Goal: Information Seeking & Learning: Learn about a topic

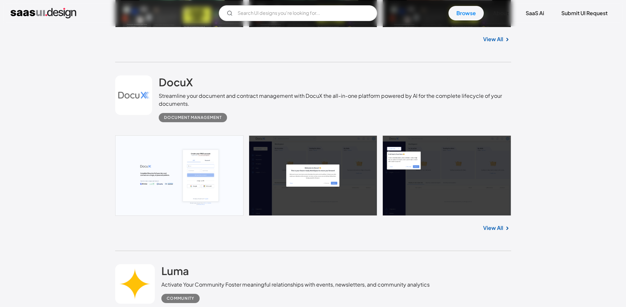
scroll to position [363, 0]
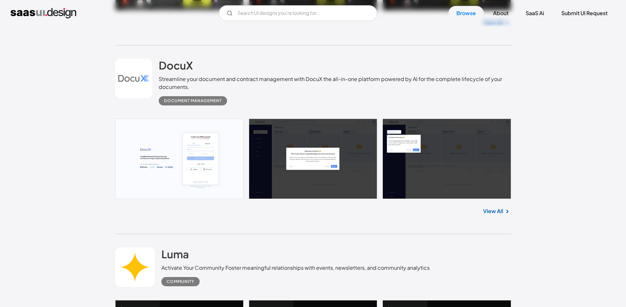
click at [276, 166] on link at bounding box center [313, 159] width 396 height 81
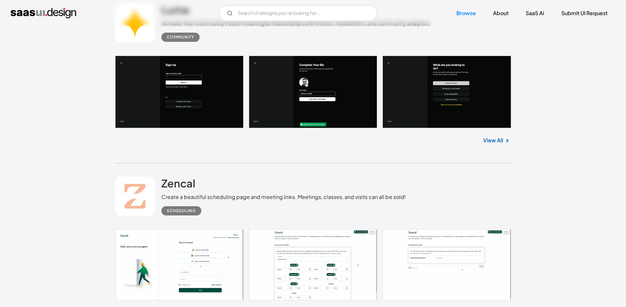
scroll to position [594, 0]
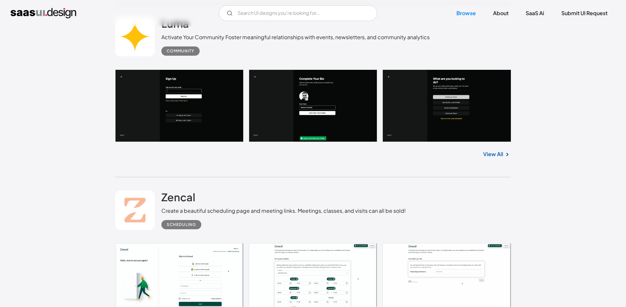
click at [210, 88] on link at bounding box center [313, 106] width 396 height 73
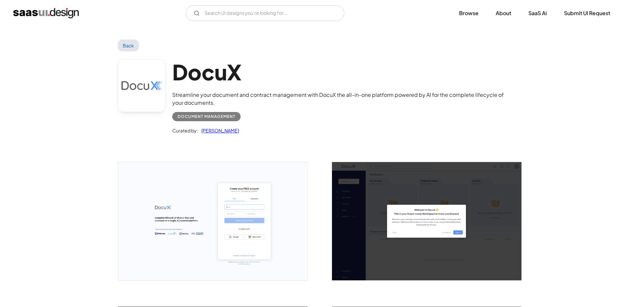
scroll to position [99, 0]
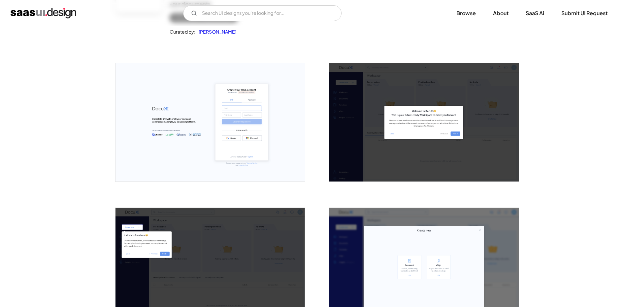
click at [229, 69] on img "open lightbox" at bounding box center [209, 122] width 189 height 118
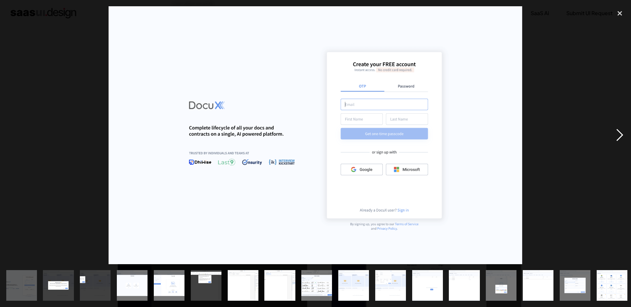
click at [620, 136] on div "next image" at bounding box center [619, 135] width 22 height 258
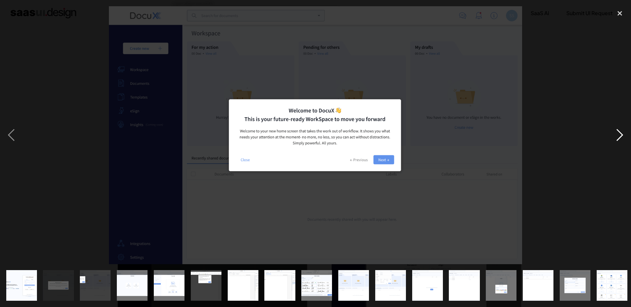
click at [620, 136] on div "next image" at bounding box center [619, 135] width 22 height 258
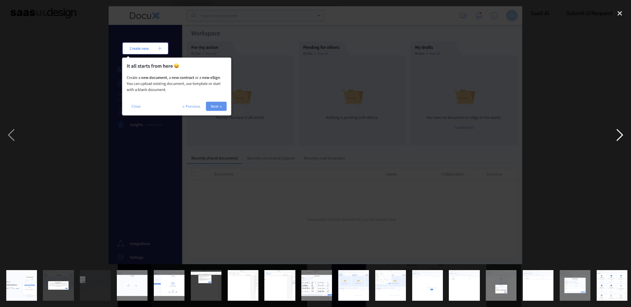
click at [620, 136] on div "next image" at bounding box center [619, 135] width 22 height 258
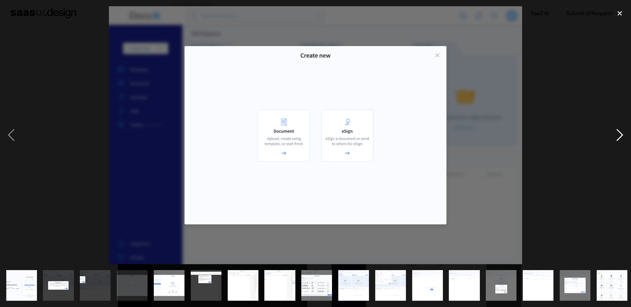
click at [620, 136] on div "next image" at bounding box center [619, 135] width 22 height 258
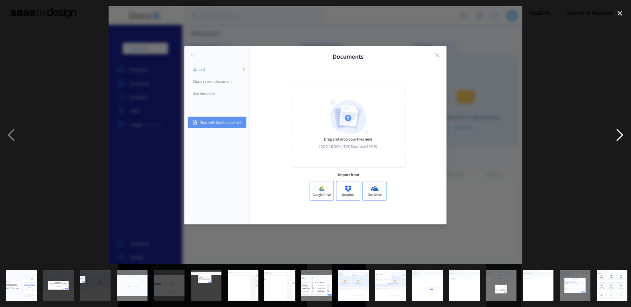
click at [620, 136] on div "next image" at bounding box center [619, 135] width 22 height 258
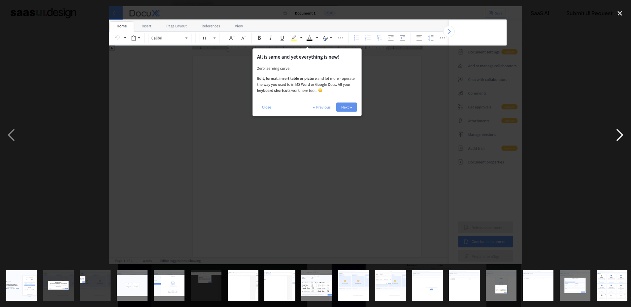
click at [621, 136] on div "next image" at bounding box center [619, 135] width 22 height 258
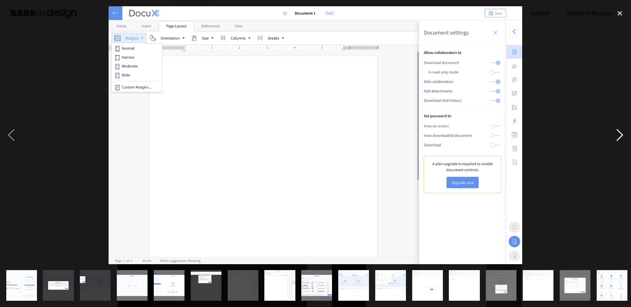
click at [621, 136] on div "next image" at bounding box center [619, 135] width 22 height 258
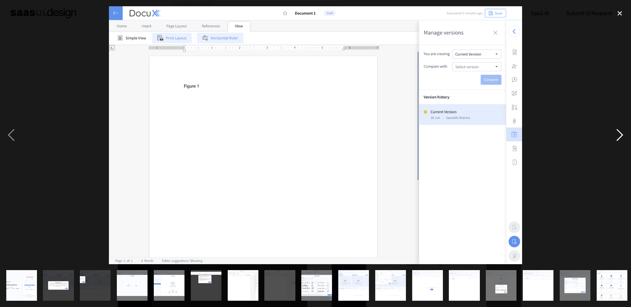
click at [621, 136] on div "next image" at bounding box center [619, 135] width 22 height 258
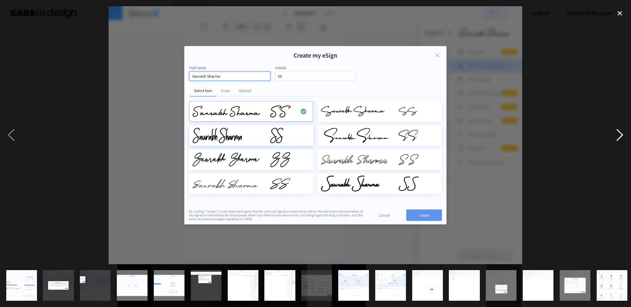
click at [621, 136] on div "next image" at bounding box center [619, 135] width 22 height 258
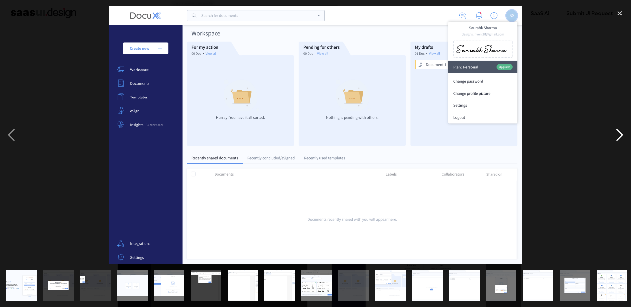
click at [621, 136] on div "next image" at bounding box center [619, 135] width 22 height 258
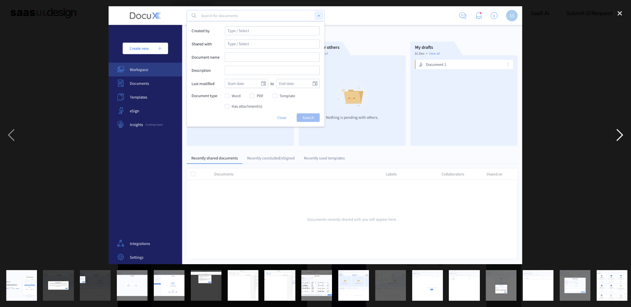
click at [621, 136] on div "next image" at bounding box center [619, 135] width 22 height 258
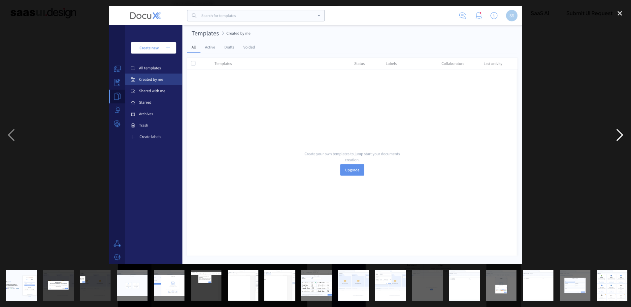
click at [621, 136] on div "next image" at bounding box center [619, 135] width 22 height 258
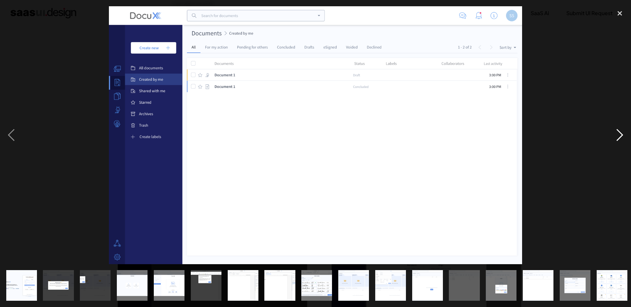
click at [621, 136] on div "next image" at bounding box center [619, 135] width 22 height 258
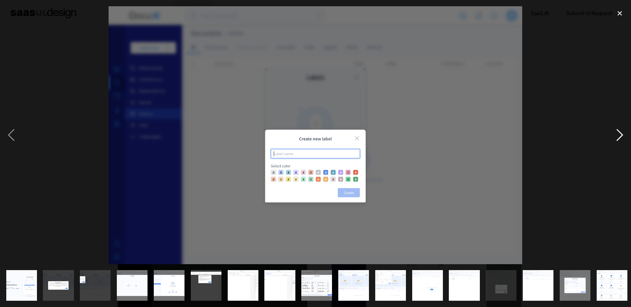
click at [621, 136] on div "next image" at bounding box center [619, 135] width 22 height 258
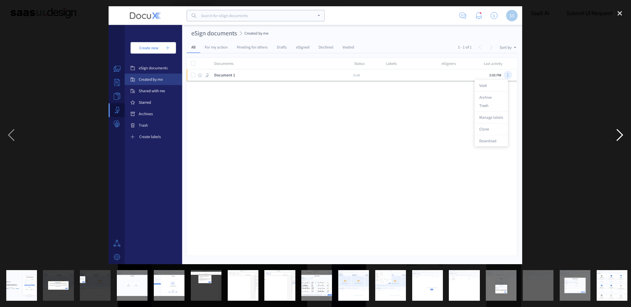
click at [621, 136] on div "next image" at bounding box center [619, 135] width 22 height 258
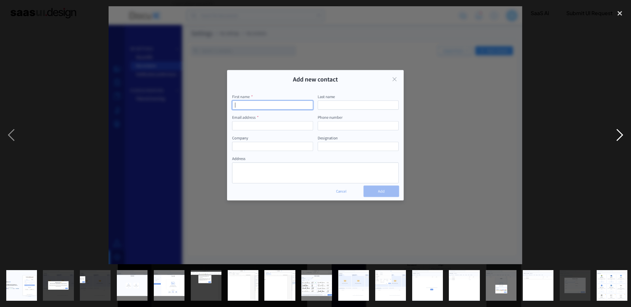
click at [621, 136] on div "next image" at bounding box center [619, 135] width 22 height 258
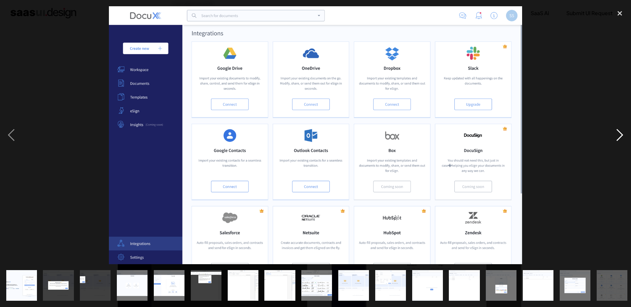
click at [621, 136] on div "next image" at bounding box center [619, 135] width 22 height 258
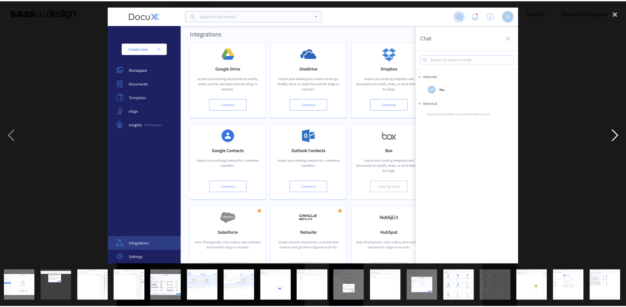
scroll to position [0, 150]
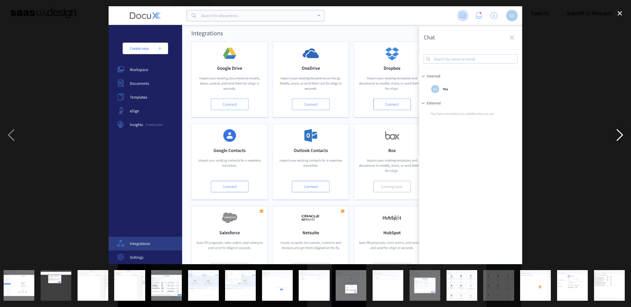
click at [621, 136] on div "next image" at bounding box center [619, 135] width 22 height 258
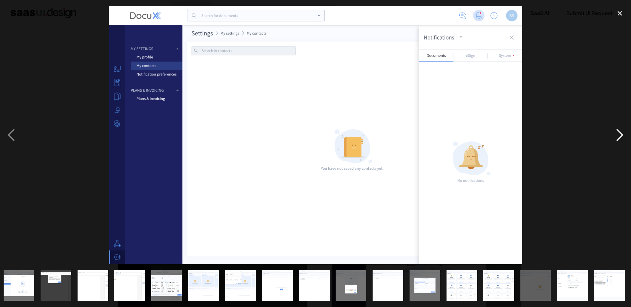
click at [621, 136] on div "next image" at bounding box center [619, 135] width 22 height 258
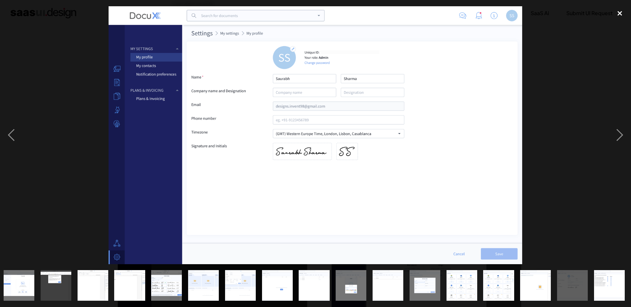
click at [621, 13] on div "close lightbox" at bounding box center [619, 13] width 22 height 15
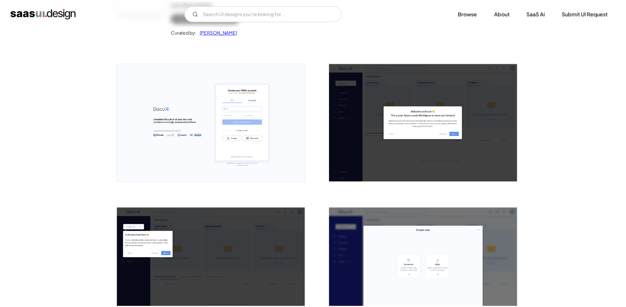
scroll to position [0, 0]
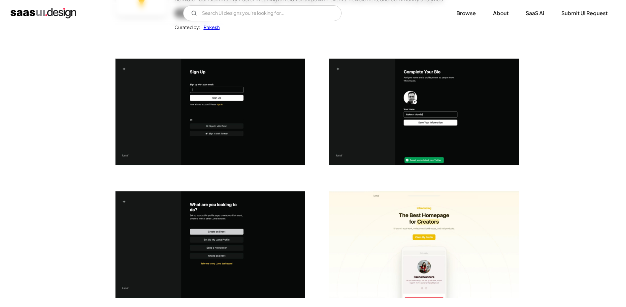
scroll to position [99, 0]
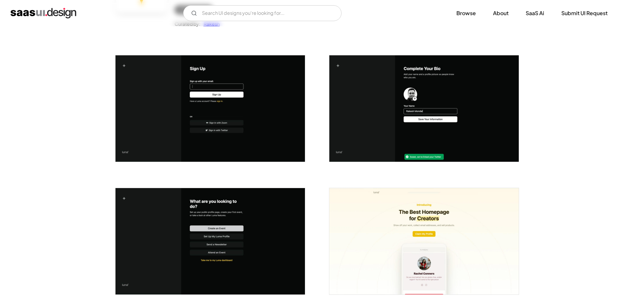
click at [268, 127] on img "open lightbox" at bounding box center [209, 108] width 189 height 107
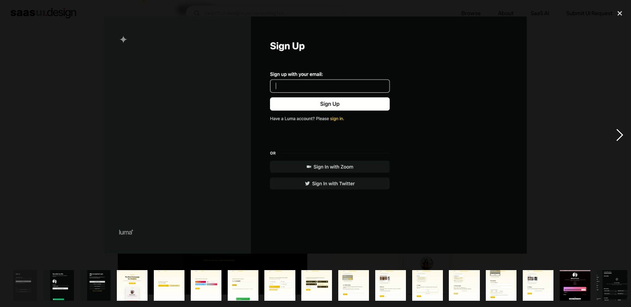
click at [614, 134] on div "next image" at bounding box center [619, 135] width 22 height 258
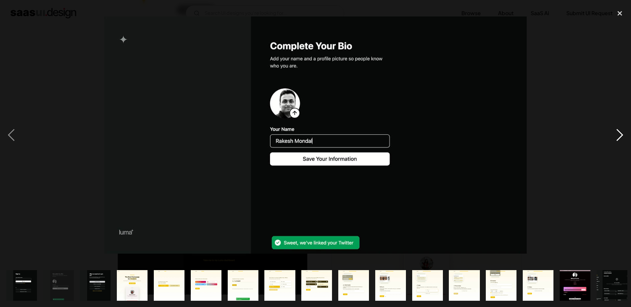
click at [614, 134] on div "next image" at bounding box center [619, 135] width 22 height 258
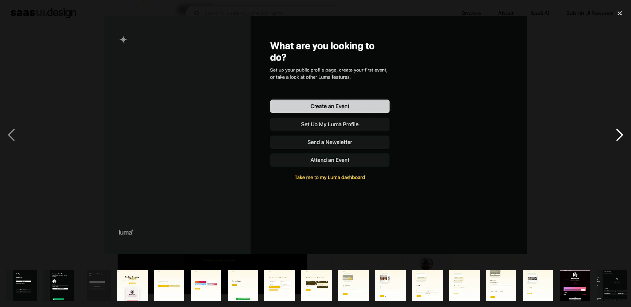
click at [614, 134] on div "next image" at bounding box center [619, 135] width 22 height 258
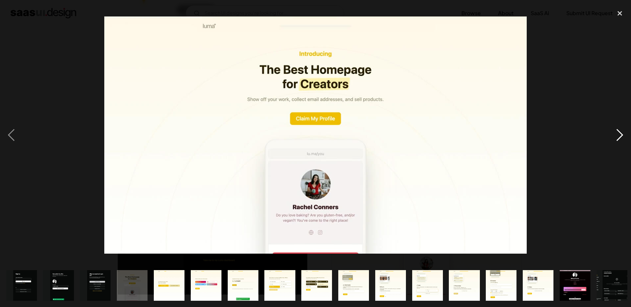
click at [614, 134] on div "next image" at bounding box center [619, 135] width 22 height 258
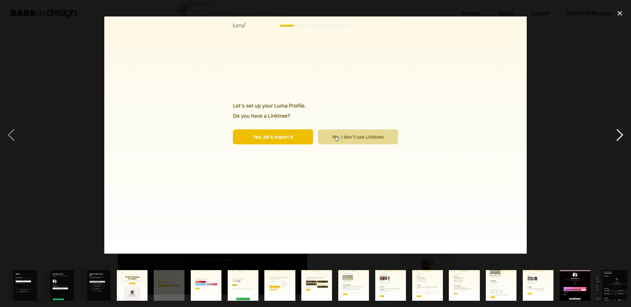
click at [614, 134] on div "next image" at bounding box center [619, 135] width 22 height 258
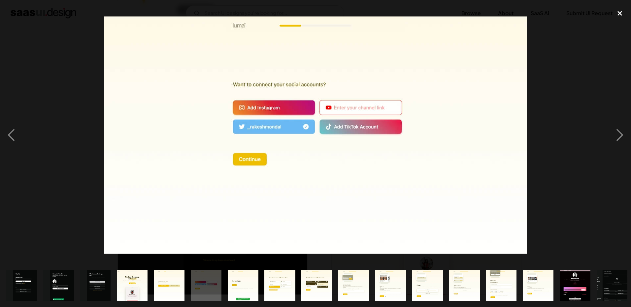
click at [618, 11] on div "close lightbox" at bounding box center [619, 13] width 22 height 15
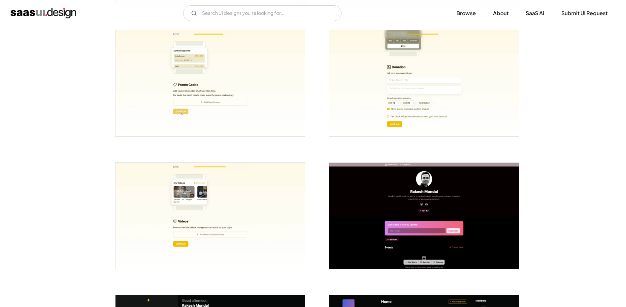
scroll to position [1056, 0]
